Goal: Task Accomplishment & Management: Use online tool/utility

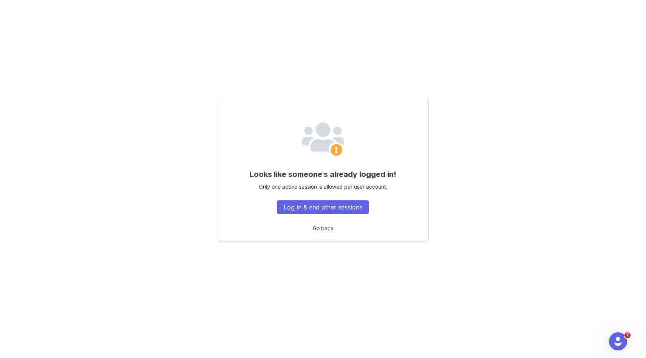
click at [316, 228] on link "Go back" at bounding box center [323, 228] width 21 height 6
click at [350, 210] on button "Log in & end other sessions" at bounding box center [322, 207] width 91 height 14
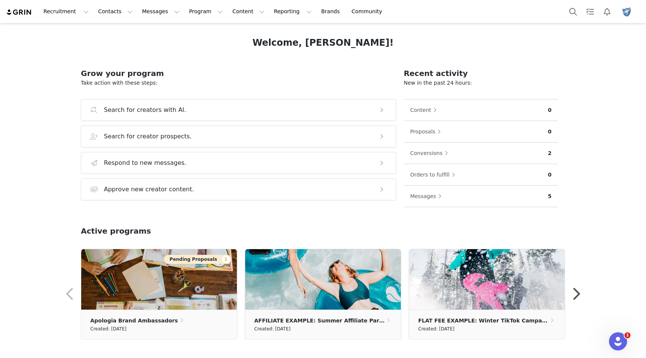
scroll to position [55, 0]
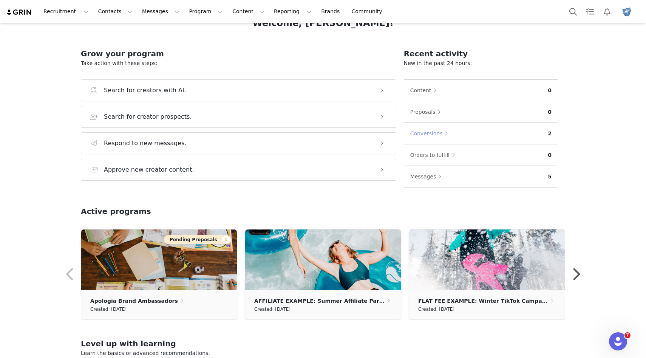
click at [447, 134] on button "Conversions" at bounding box center [431, 133] width 42 height 12
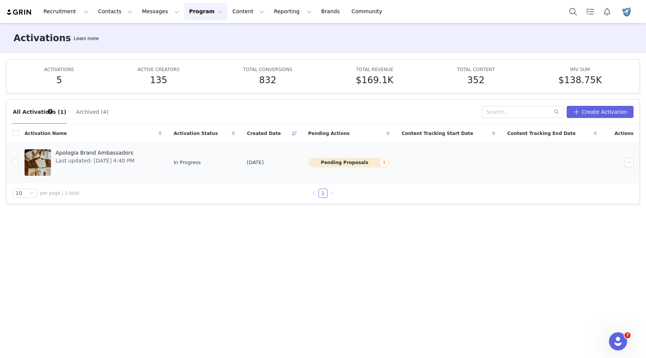
click at [380, 164] on button "Pending Proposals 1" at bounding box center [348, 162] width 81 height 9
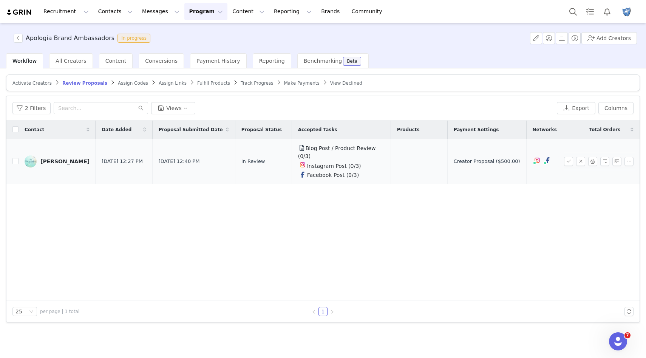
click at [47, 158] on div "Krista" at bounding box center [64, 161] width 49 height 6
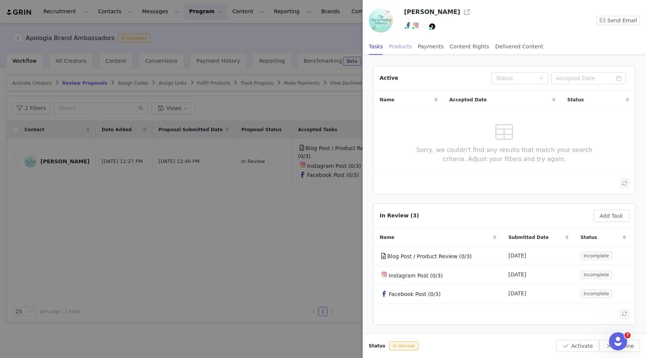
click at [395, 47] on div "Products" at bounding box center [400, 46] width 23 height 17
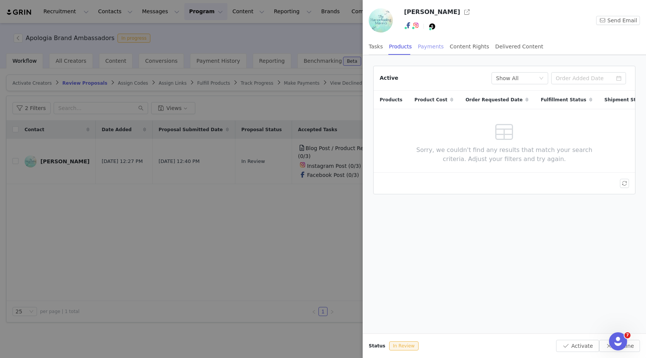
click at [423, 48] on div "Payments" at bounding box center [431, 46] width 26 height 17
click at [467, 47] on div "Content Rights" at bounding box center [469, 46] width 39 height 17
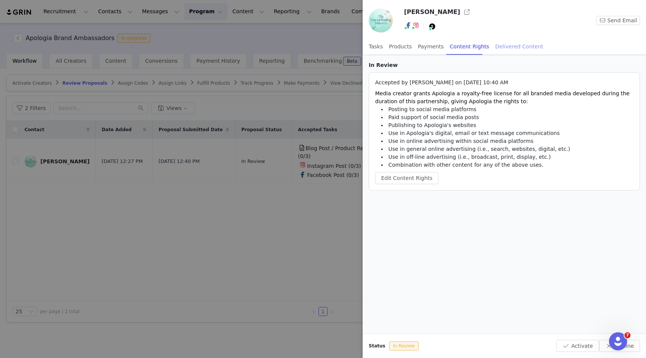
click at [507, 49] on div "Delivered Content" at bounding box center [519, 46] width 48 height 17
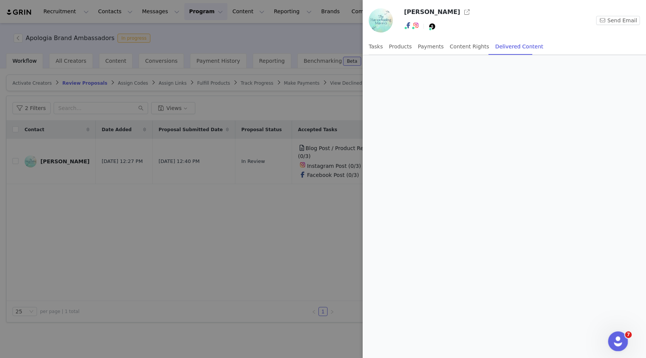
click at [625, 342] on div "Open Intercom Messenger" at bounding box center [616, 340] width 25 height 25
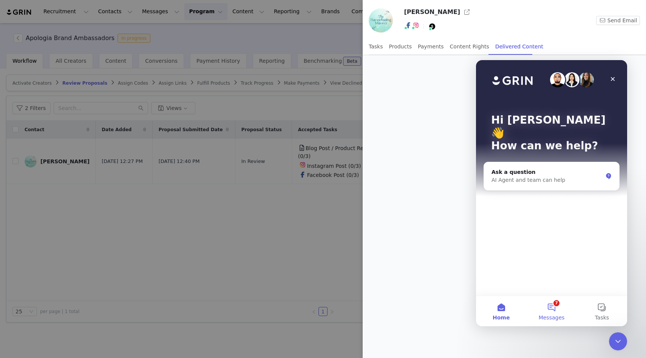
click at [554, 307] on button "7 Messages" at bounding box center [551, 311] width 50 height 30
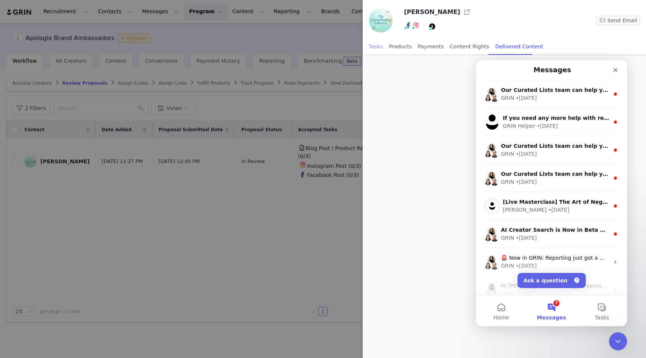
click at [379, 51] on div "Tasks" at bounding box center [376, 46] width 14 height 17
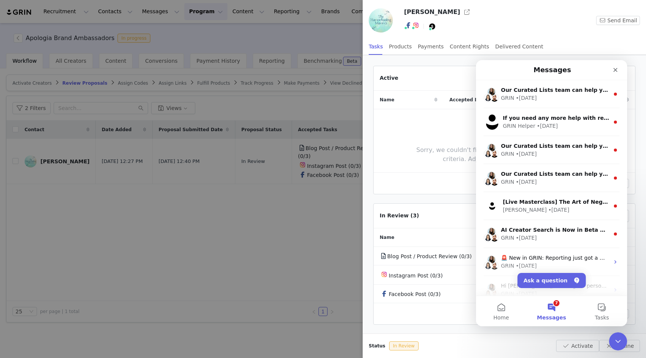
click at [290, 258] on div at bounding box center [323, 179] width 646 height 358
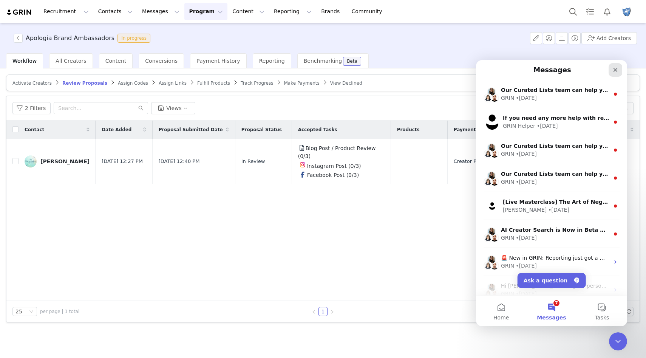
click at [615, 68] on icon "Close" at bounding box center [615, 70] width 6 height 6
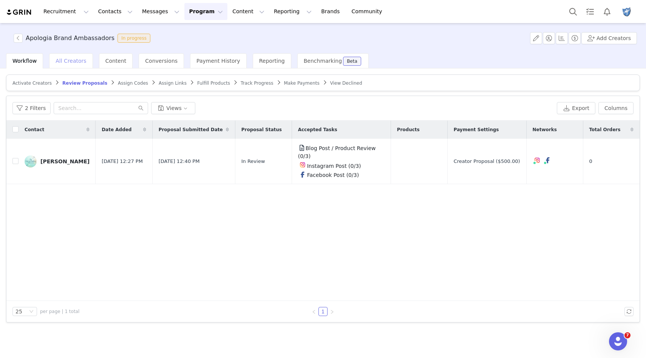
click at [72, 59] on span "All Creators" at bounding box center [71, 61] width 31 height 6
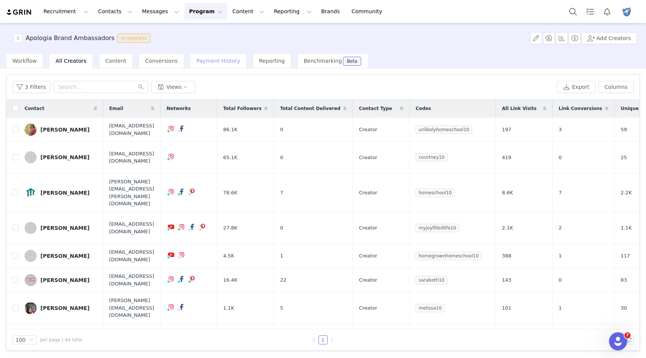
click at [203, 61] on span "Payment History" at bounding box center [218, 61] width 44 height 6
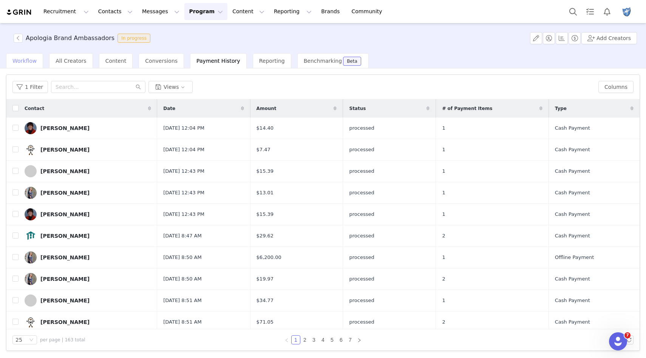
click at [23, 62] on span "Workflow" at bounding box center [24, 61] width 24 height 6
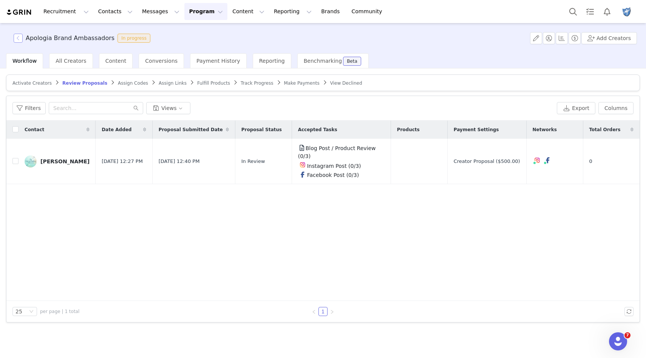
click at [18, 40] on button "button" at bounding box center [18, 38] width 9 height 9
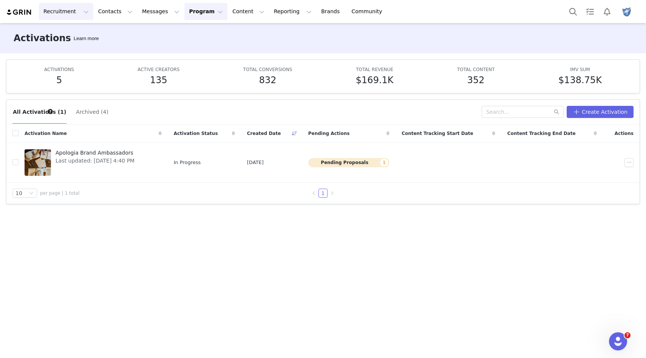
click at [75, 12] on button "Recruitment Recruitment" at bounding box center [66, 11] width 54 height 17
click at [74, 29] on p "Creator Search" at bounding box center [65, 33] width 40 height 8
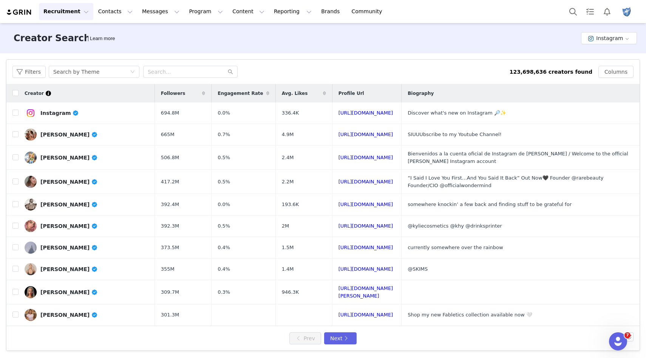
click at [76, 17] on button "Recruitment Recruitment" at bounding box center [66, 11] width 54 height 17
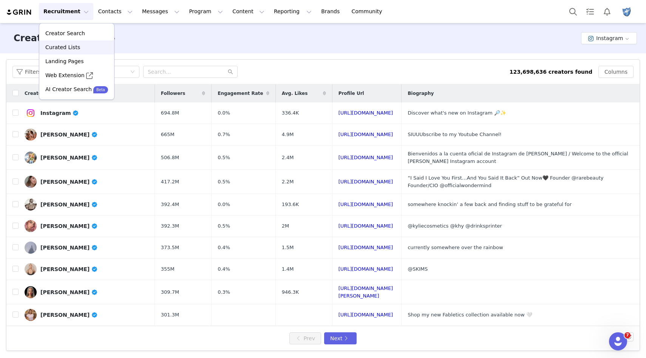
click at [78, 49] on div "Curated Lists" at bounding box center [77, 47] width 66 height 8
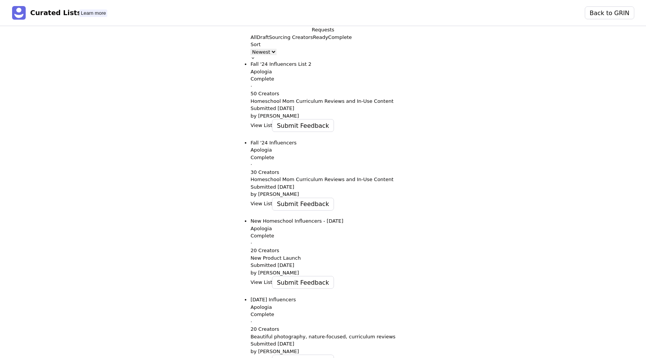
click at [269, 41] on p "Sourcing Creators" at bounding box center [291, 38] width 44 height 8
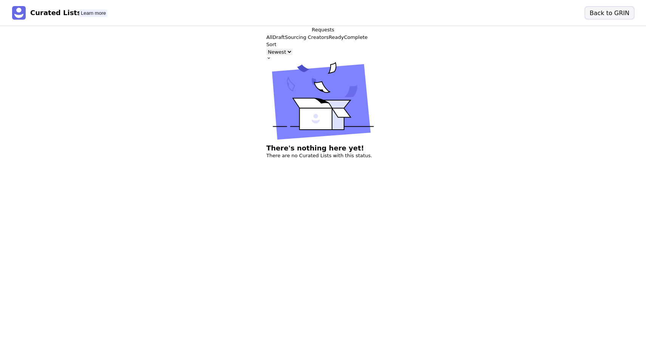
click at [598, 14] on button "Back to GRIN" at bounding box center [609, 13] width 49 height 12
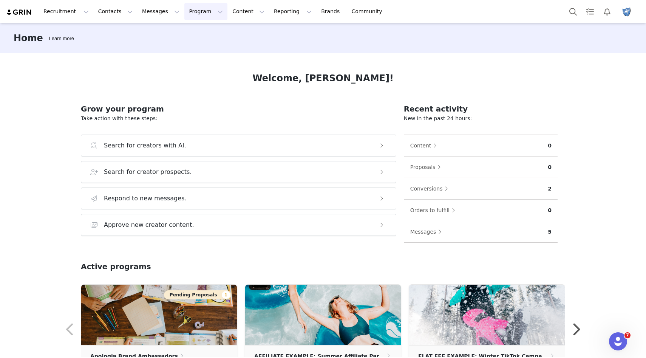
click at [202, 11] on button "Program Program" at bounding box center [205, 11] width 43 height 17
click at [243, 12] on button "Content Content" at bounding box center [248, 11] width 41 height 17
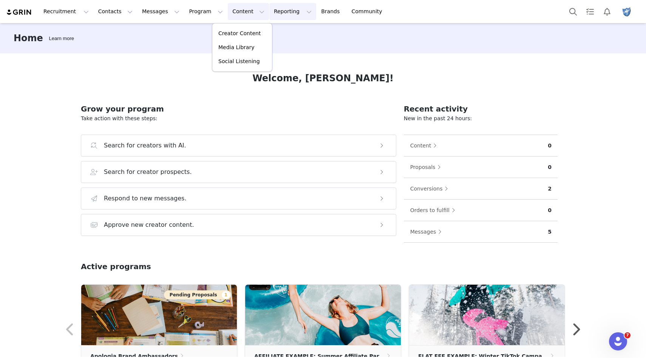
click at [287, 12] on button "Reporting Reporting" at bounding box center [292, 11] width 47 height 17
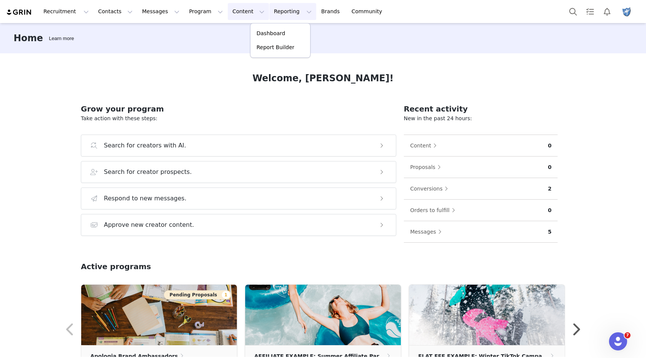
click at [246, 12] on button "Content Content" at bounding box center [248, 11] width 41 height 17
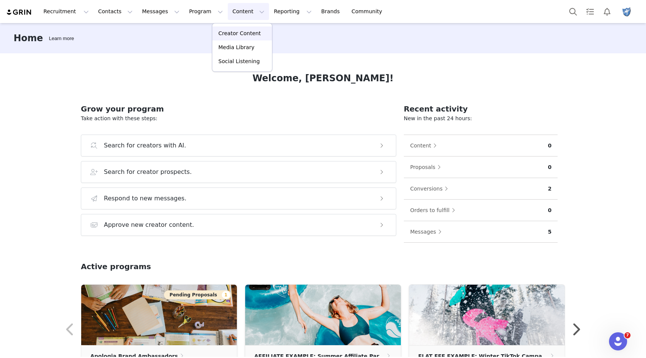
click at [245, 33] on p "Creator Content" at bounding box center [239, 33] width 42 height 8
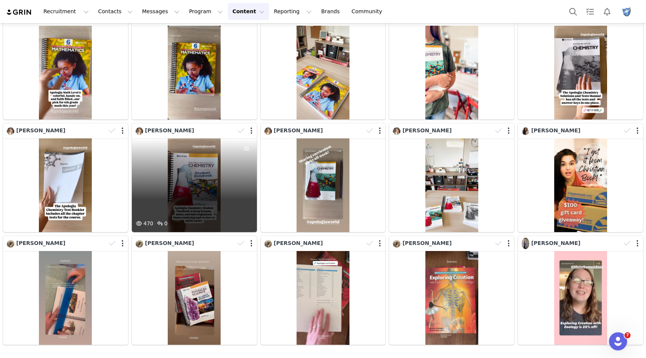
scroll to position [1066, 0]
